Goal: Task Accomplishment & Management: Use online tool/utility

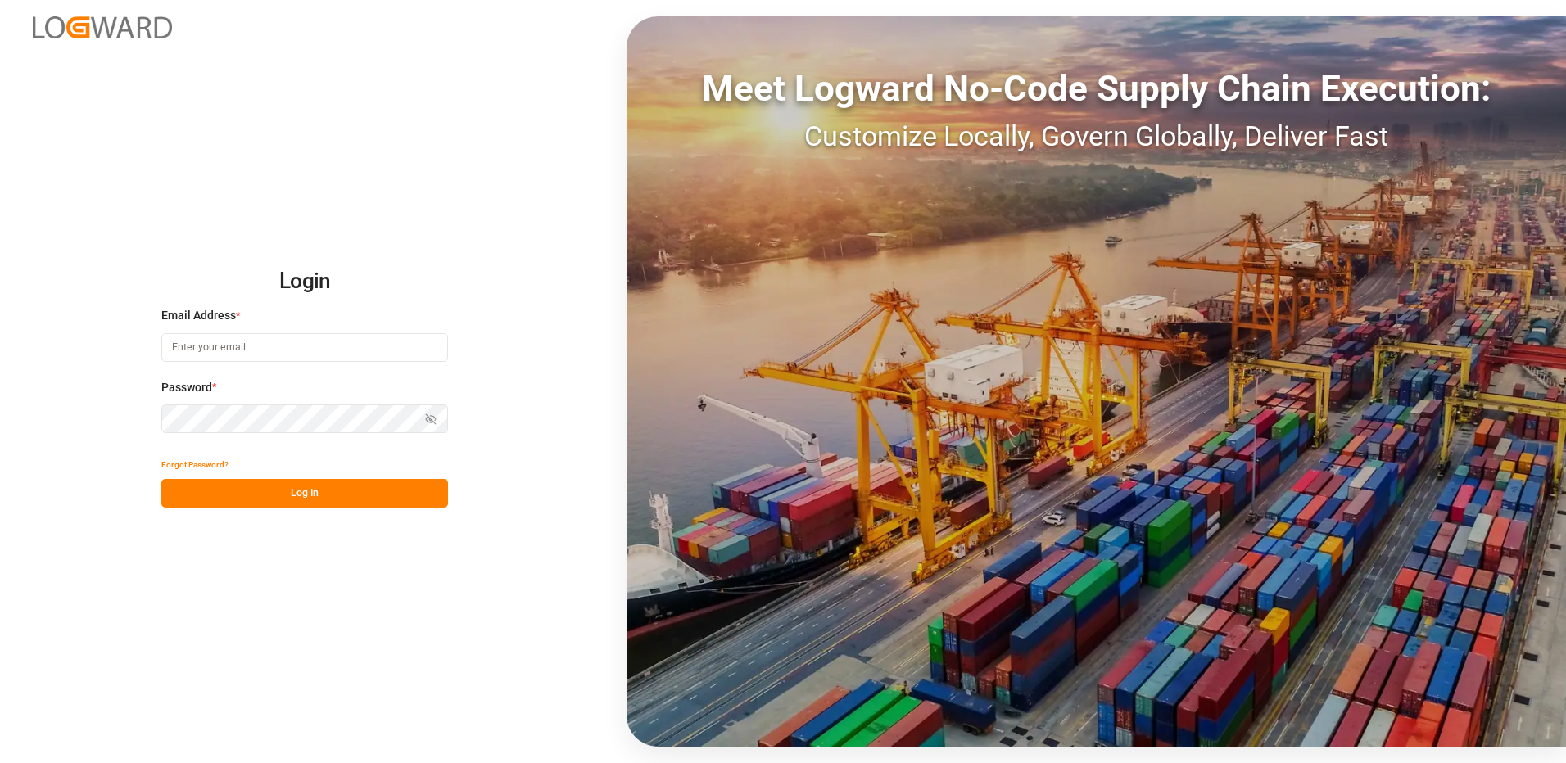
type input "[EMAIL_ADDRESS][DOMAIN_NAME]"
click at [441, 503] on button "Log In" at bounding box center [304, 493] width 287 height 29
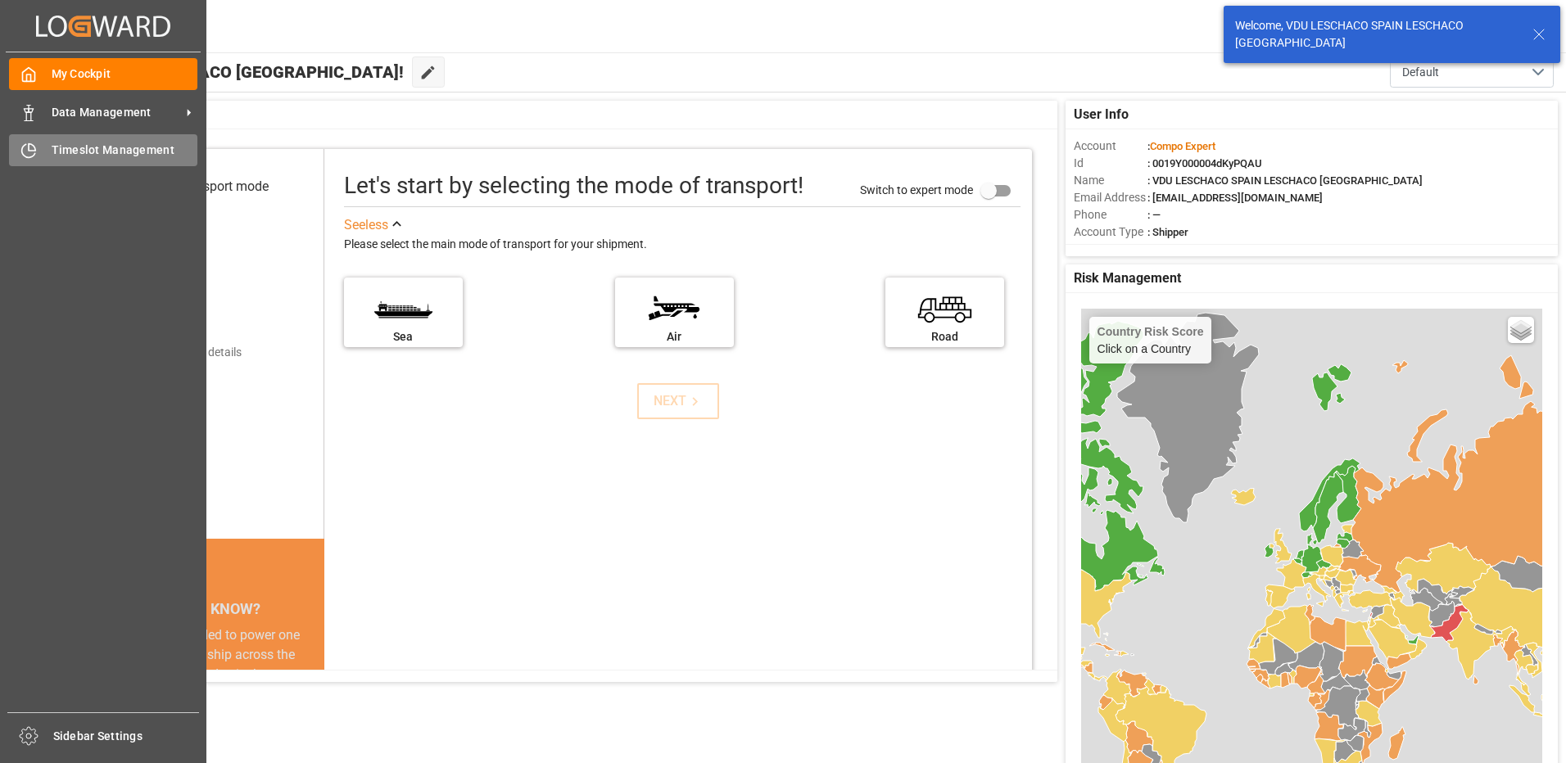
click at [108, 154] on span "Timeslot Management" at bounding box center [125, 150] width 147 height 17
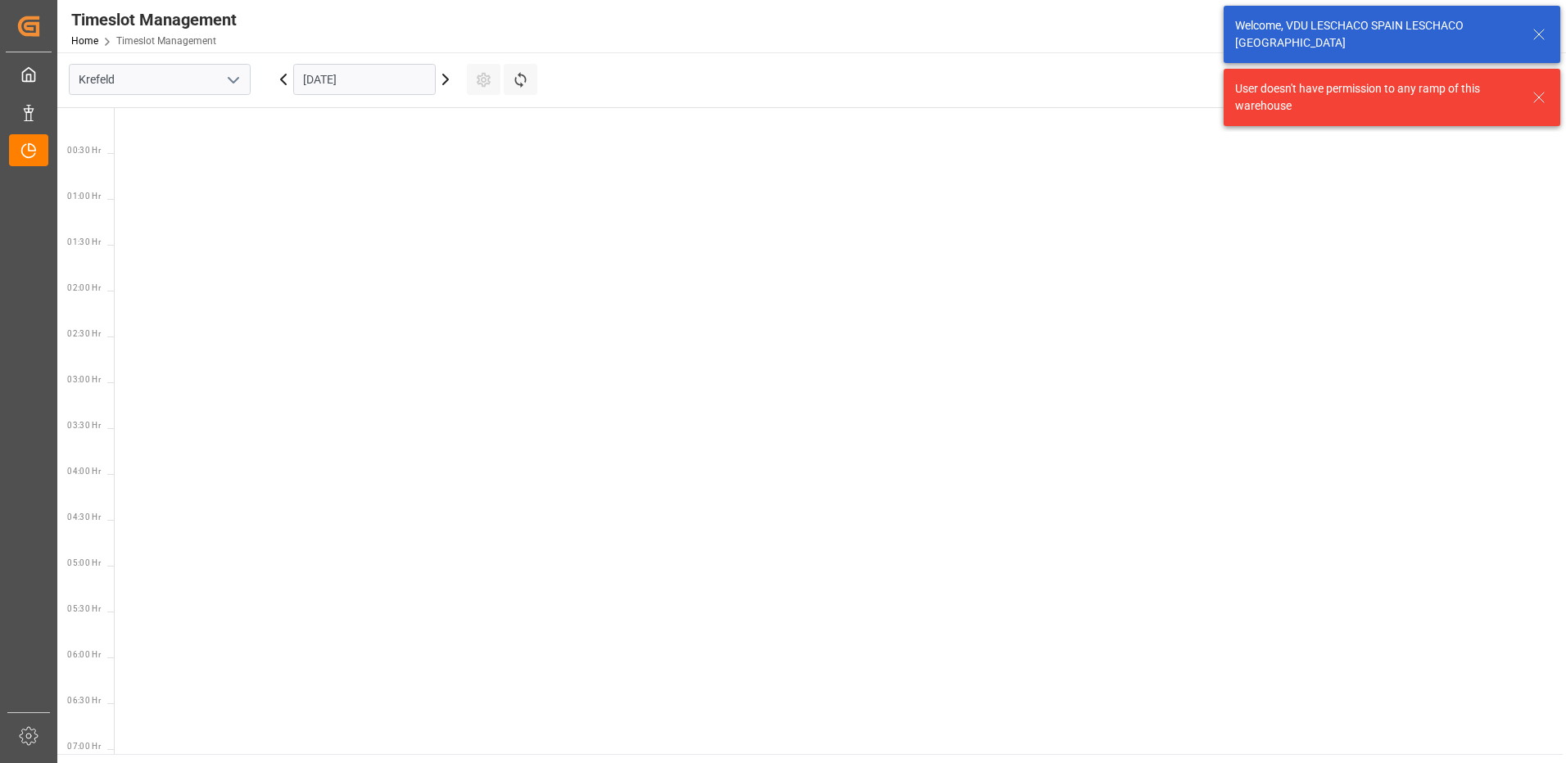
scroll to position [1124, 0]
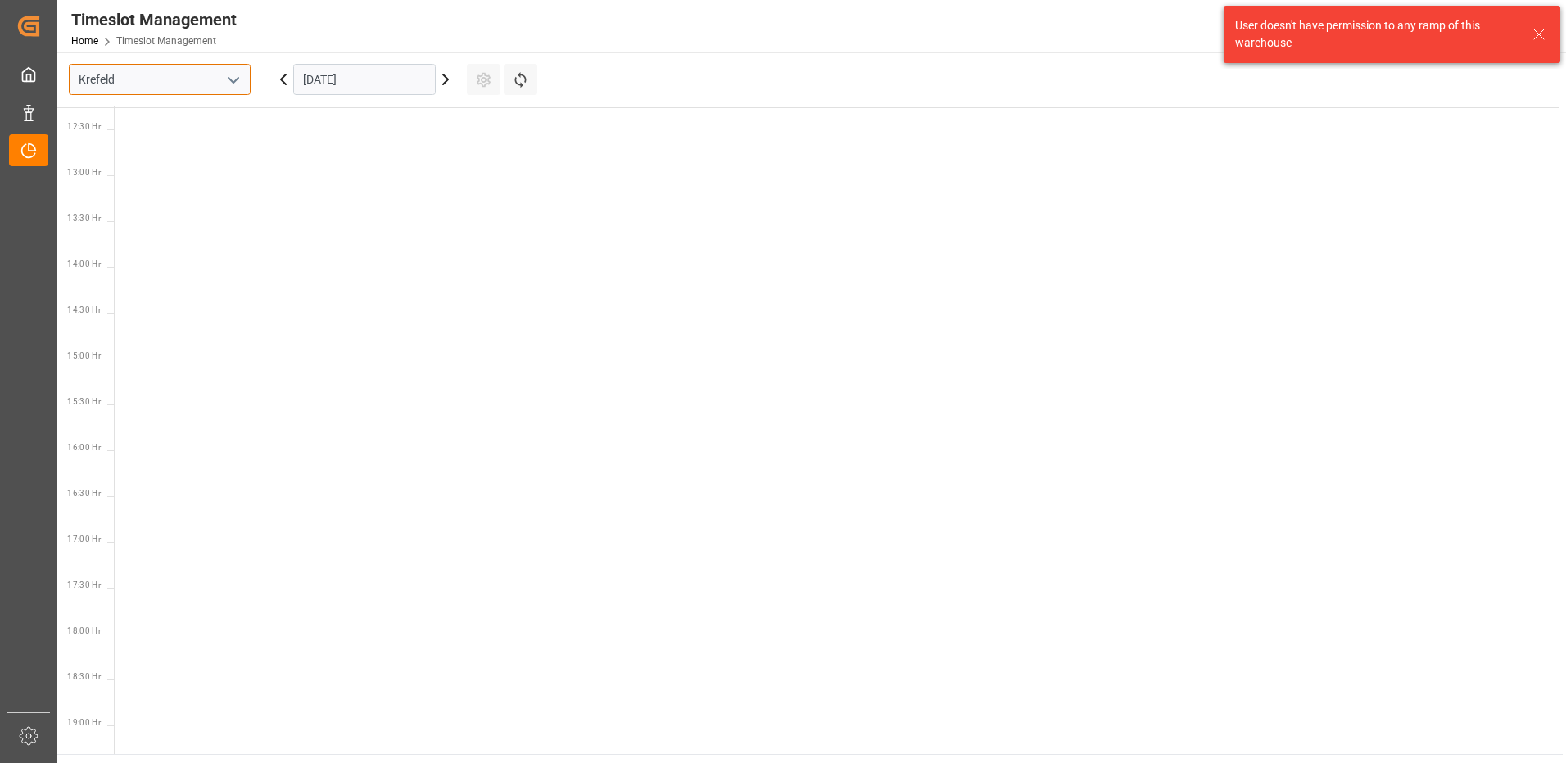
click at [211, 85] on input "Krefeld" at bounding box center [160, 79] width 182 height 31
click at [227, 81] on icon "open menu" at bounding box center [234, 80] width 20 height 20
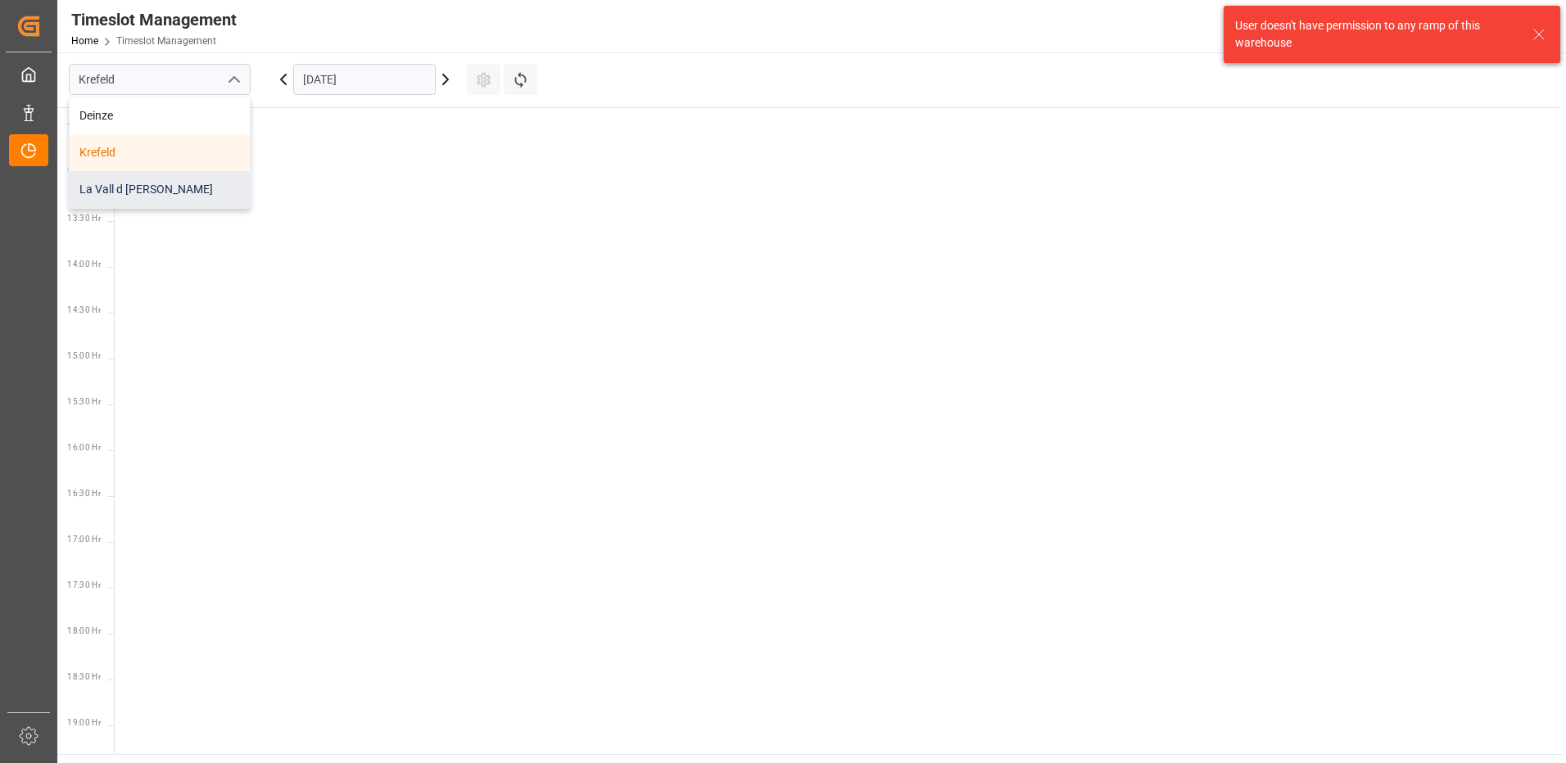
click at [150, 185] on div "La Vall d [PERSON_NAME]" at bounding box center [160, 189] width 180 height 37
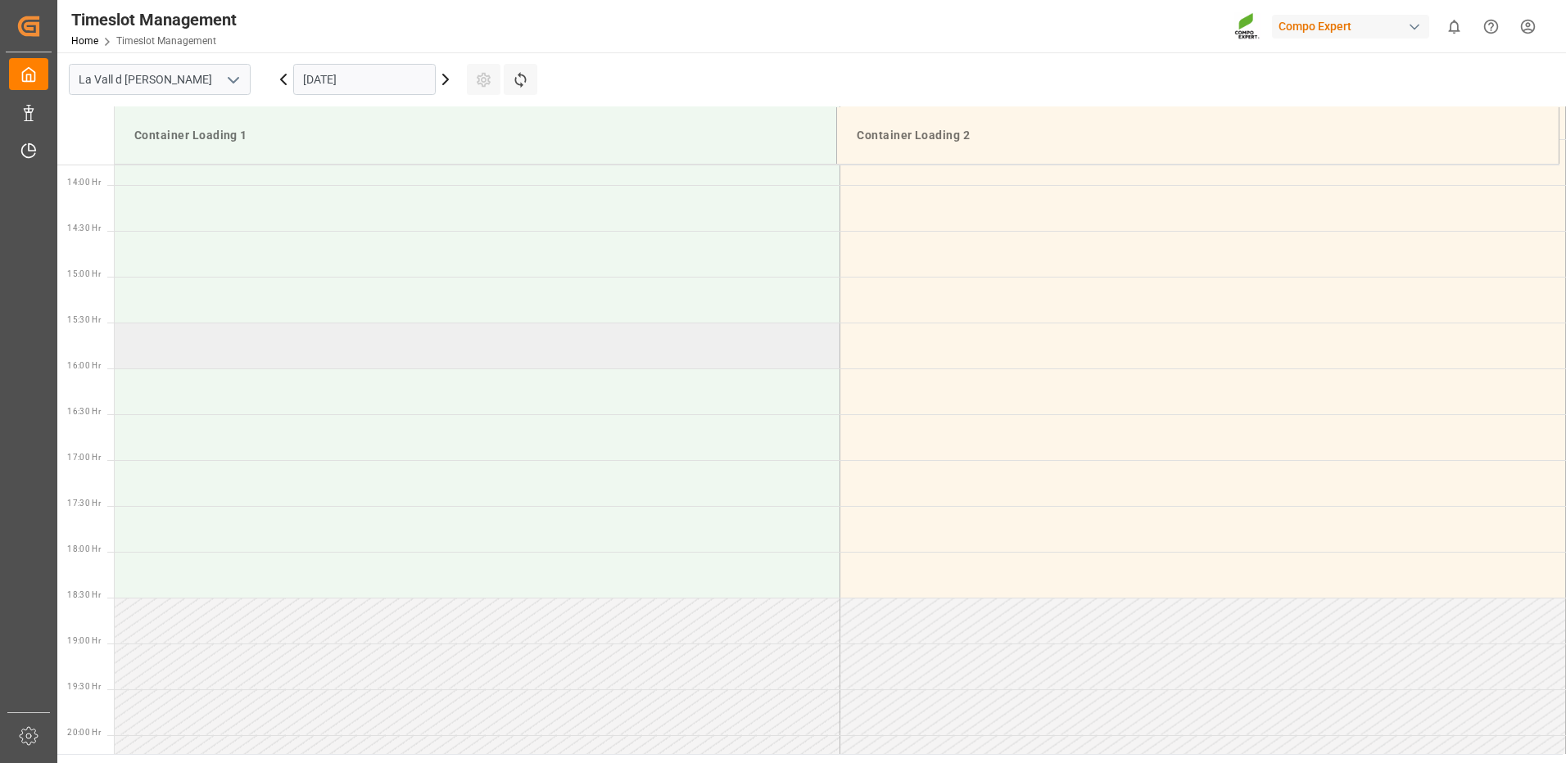
scroll to position [1100, 0]
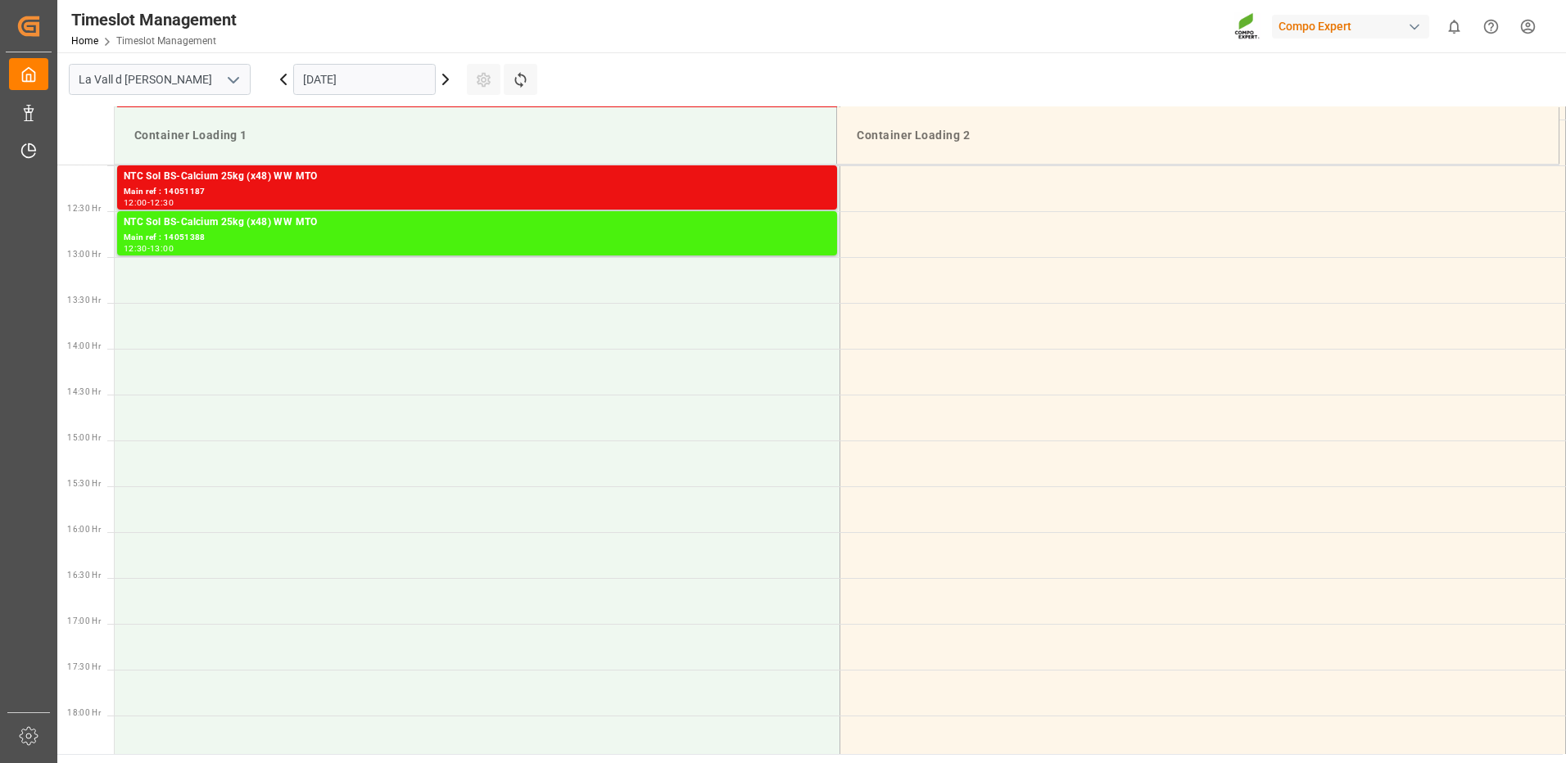
click at [450, 87] on icon at bounding box center [446, 80] width 20 height 20
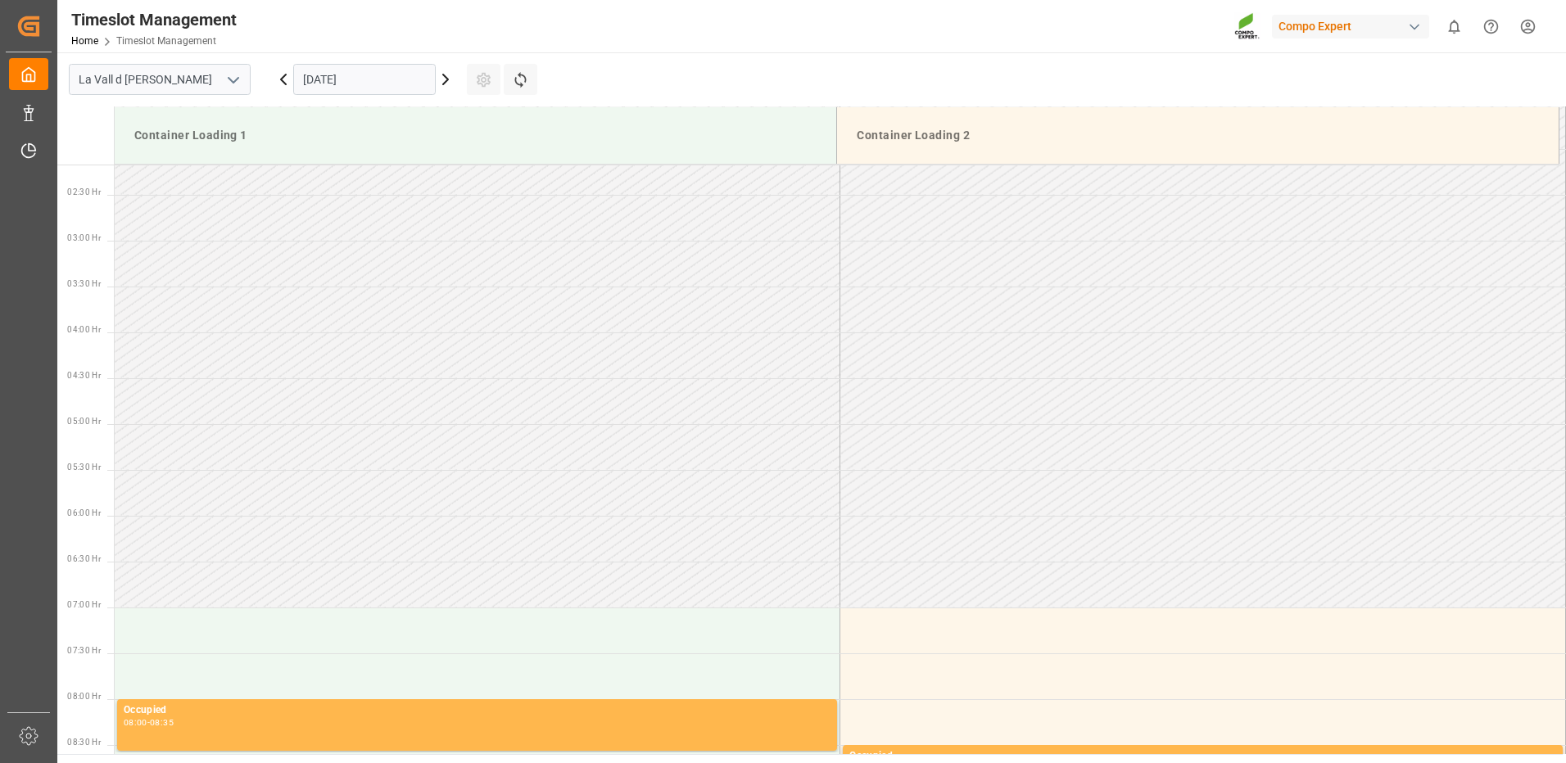
scroll to position [363, 0]
